Goal: Task Accomplishment & Management: Manage account settings

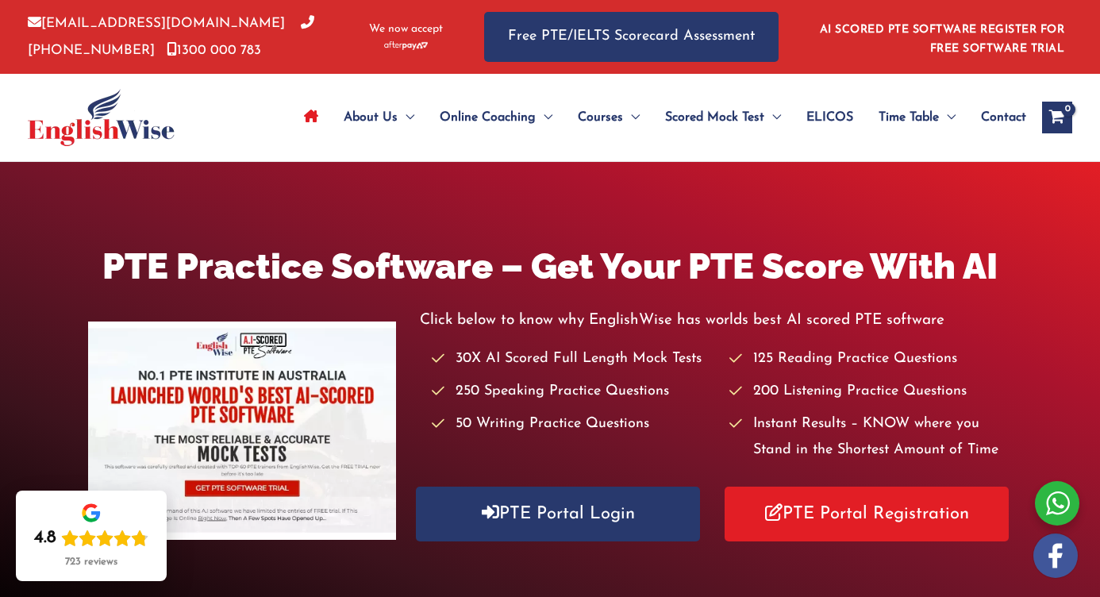
click at [797, 114] on link "ELICOS" at bounding box center [830, 118] width 72 height 56
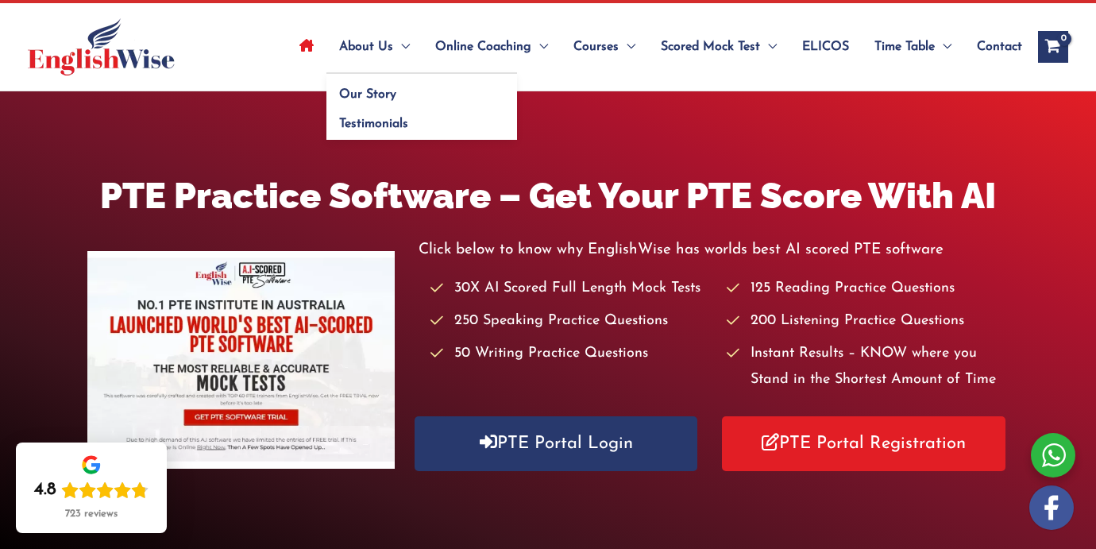
scroll to position [172, 0]
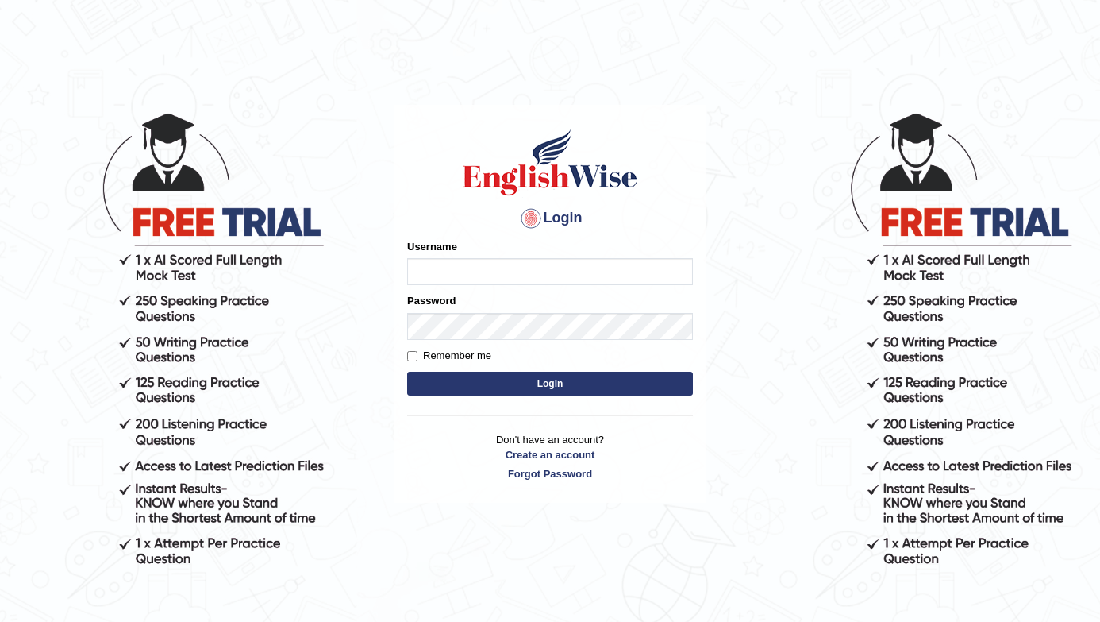
click at [502, 272] on input "Username" at bounding box center [550, 271] width 286 height 27
type input "nhatvi080904"
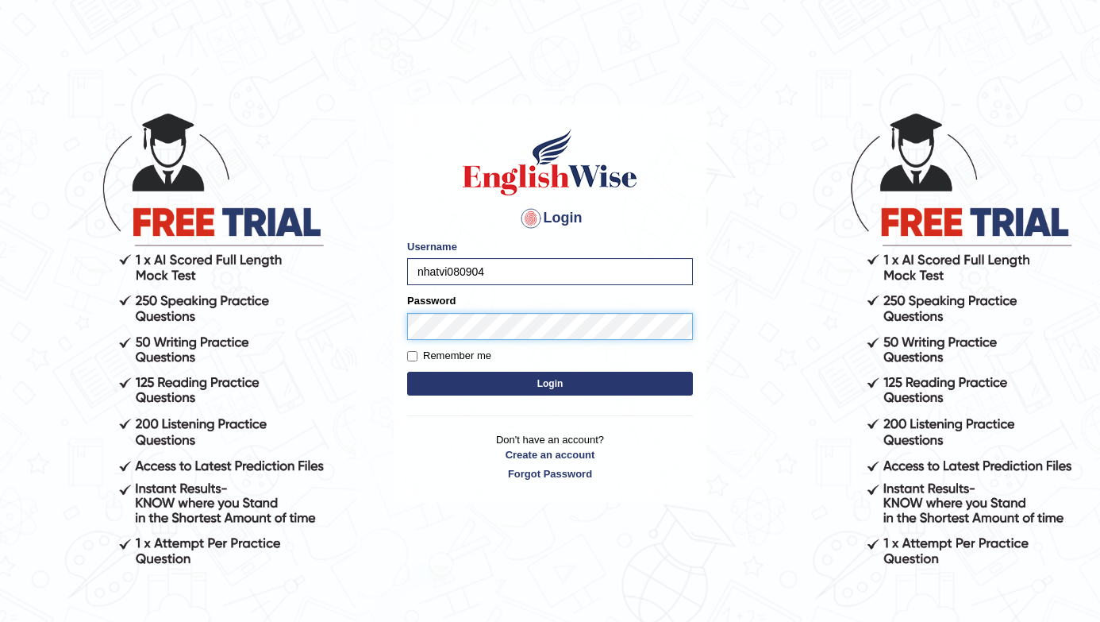
click at [407, 372] on button "Login" at bounding box center [550, 384] width 286 height 24
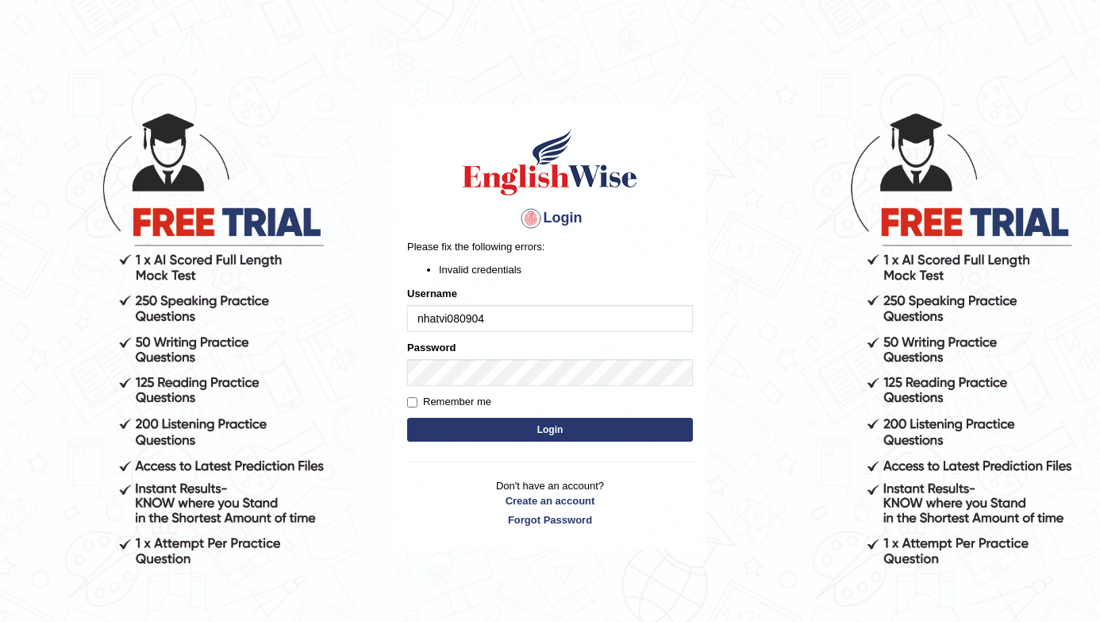
click at [525, 432] on button "Login" at bounding box center [550, 430] width 286 height 24
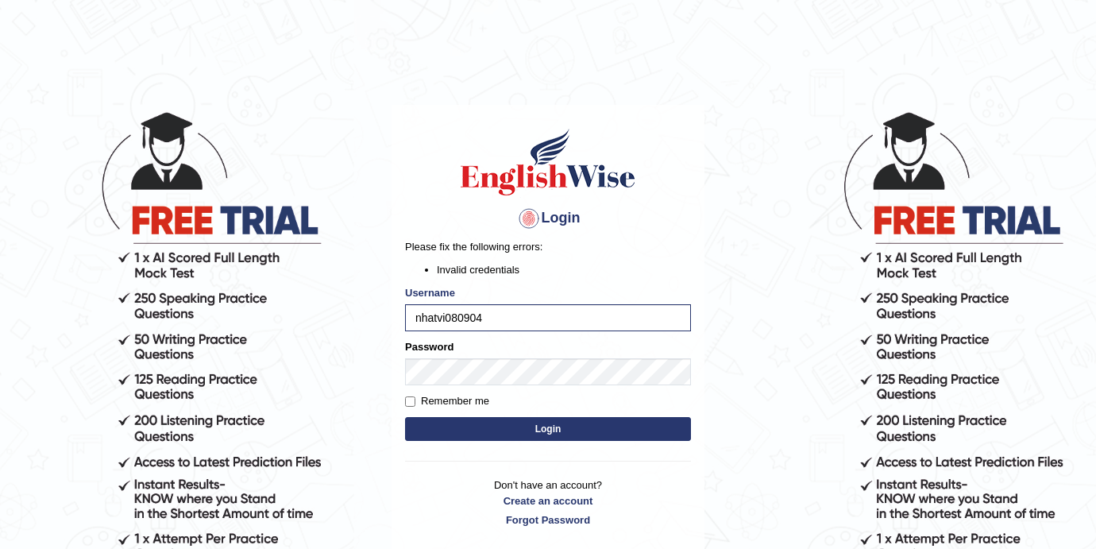
click at [29, 146] on body "Login Please fix the following errors: Invalid credentials Username nhatvi08090…" at bounding box center [548, 329] width 1096 height 549
click at [6, 106] on body "Login Please fix the following errors: Invalid credentials Username nhatvi08090…" at bounding box center [548, 329] width 1096 height 549
click at [1030, 59] on body "Login Please fix the following errors: Invalid credentials Username nhatvi08090…" at bounding box center [548, 329] width 1096 height 549
